Goal: Transaction & Acquisition: Subscribe to service/newsletter

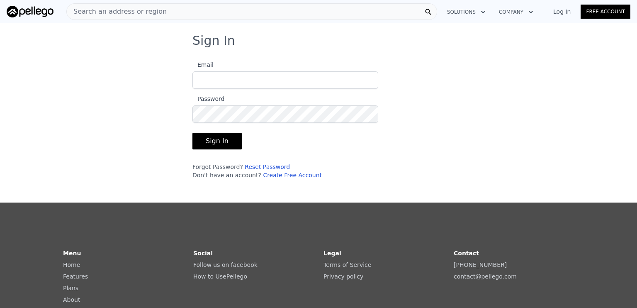
click at [604, 15] on link "Free Account" at bounding box center [605, 12] width 50 height 14
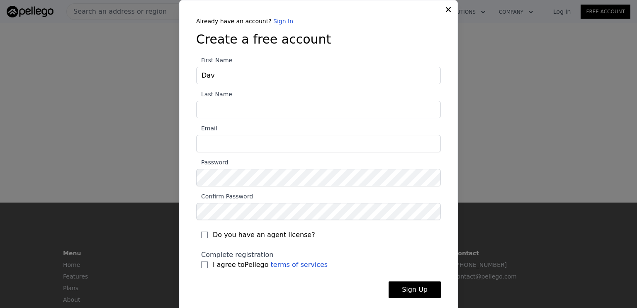
type input "[PERSON_NAME]"
type input "Flowers"
click at [236, 147] on input "Email" at bounding box center [318, 143] width 245 height 17
type input "[PERSON_NAME][EMAIL_ADDRESS][DOMAIN_NAME]"
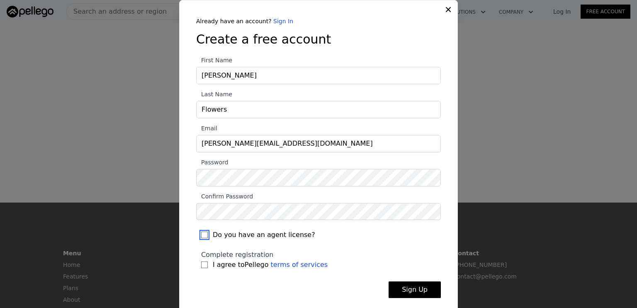
click at [201, 235] on input "Do you have an agent license?" at bounding box center [204, 234] width 7 height 7
checkbox input "true"
click at [201, 265] on input "I agree to Pellego terms of services" at bounding box center [204, 264] width 7 height 7
checkbox input "true"
click at [407, 292] on button "Sign Up" at bounding box center [414, 289] width 52 height 17
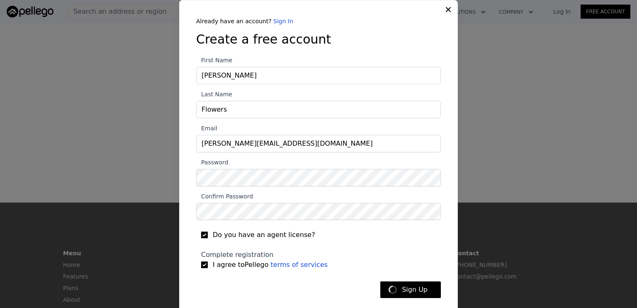
type input "[PERSON_NAME][EMAIL_ADDRESS][DOMAIN_NAME]"
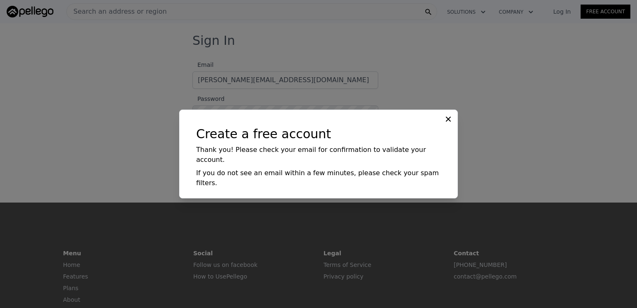
click at [448, 123] on icon at bounding box center [448, 119] width 8 height 8
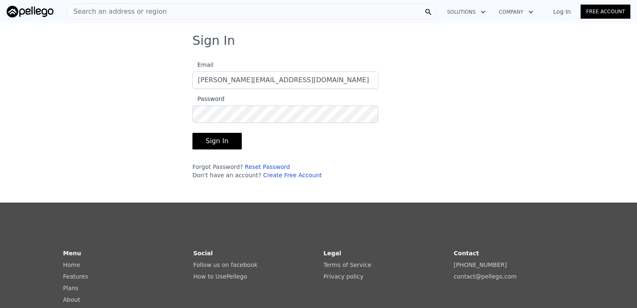
click at [213, 139] on button "Sign In" at bounding box center [216, 141] width 49 height 17
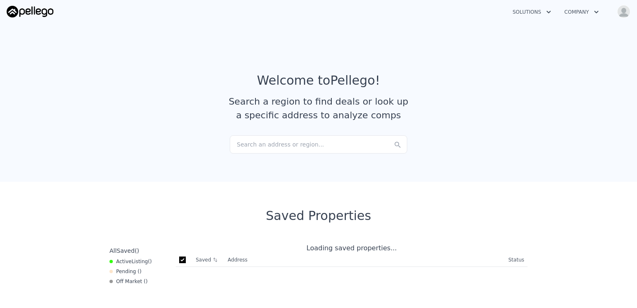
checkbox input "true"
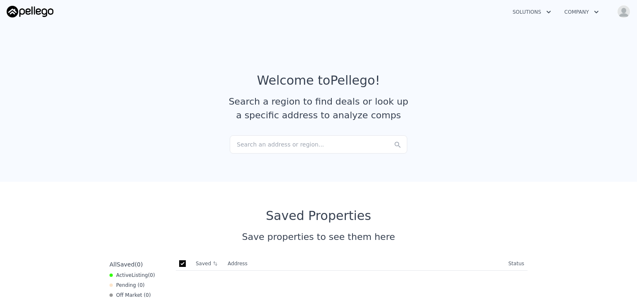
click at [256, 147] on div "Search an address or region..." at bounding box center [318, 144] width 177 height 18
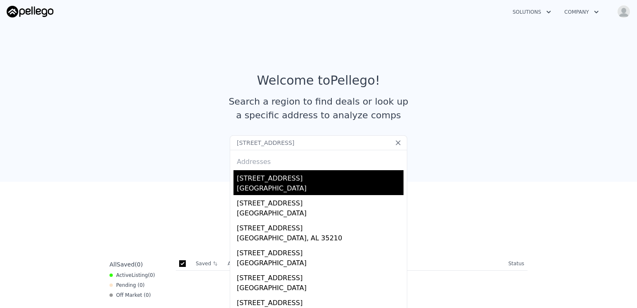
type input "[STREET_ADDRESS]"
click at [254, 181] on div "[STREET_ADDRESS]" at bounding box center [320, 176] width 167 height 13
